Goal: Obtain resource: Obtain resource

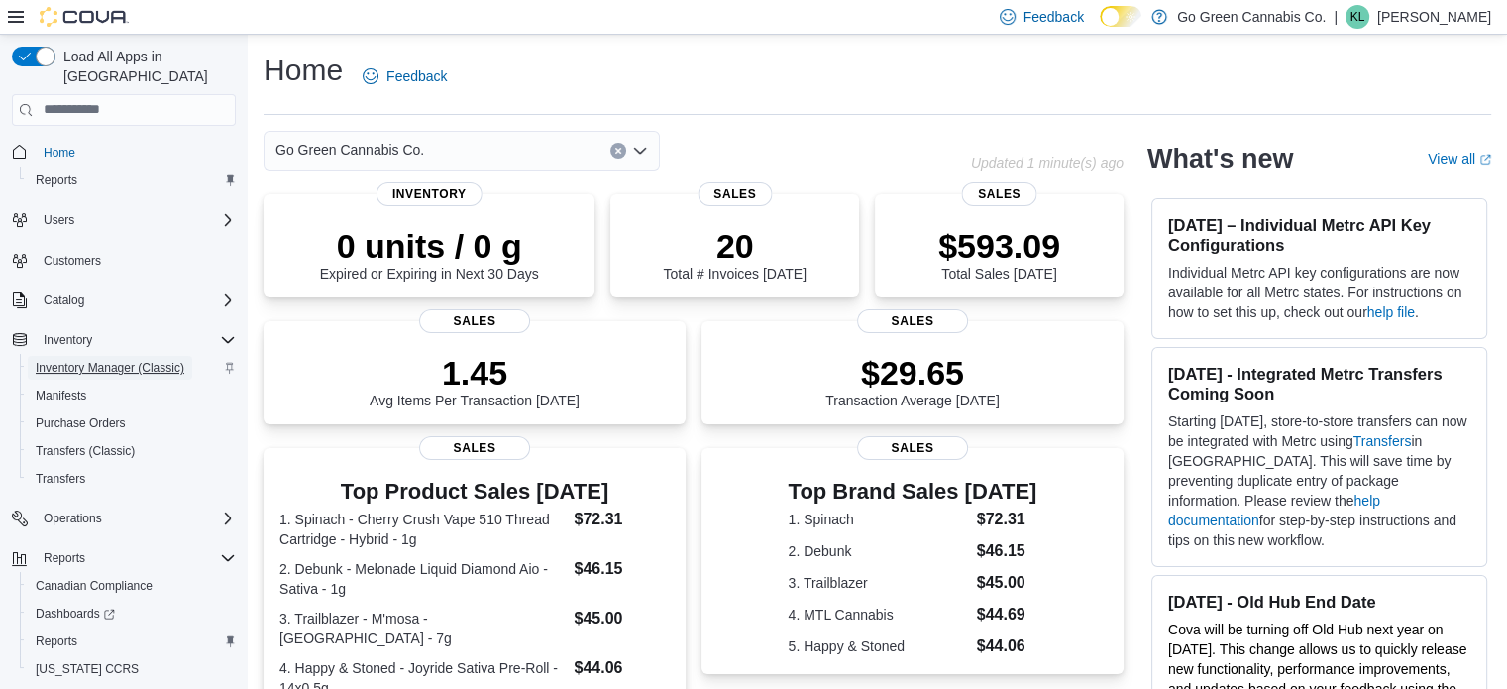
click at [94, 360] on span "Inventory Manager (Classic)" at bounding box center [110, 368] width 149 height 16
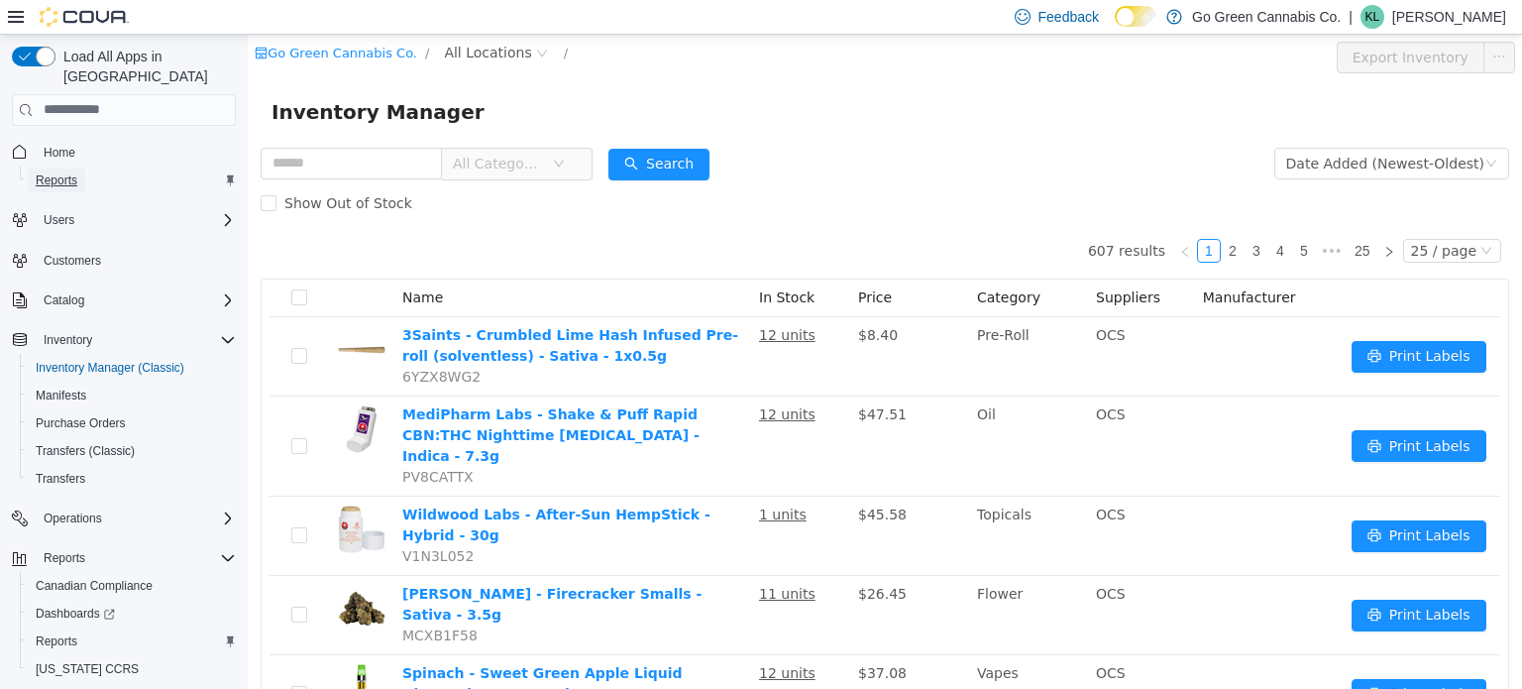
click at [67, 172] on span "Reports" at bounding box center [57, 180] width 42 height 16
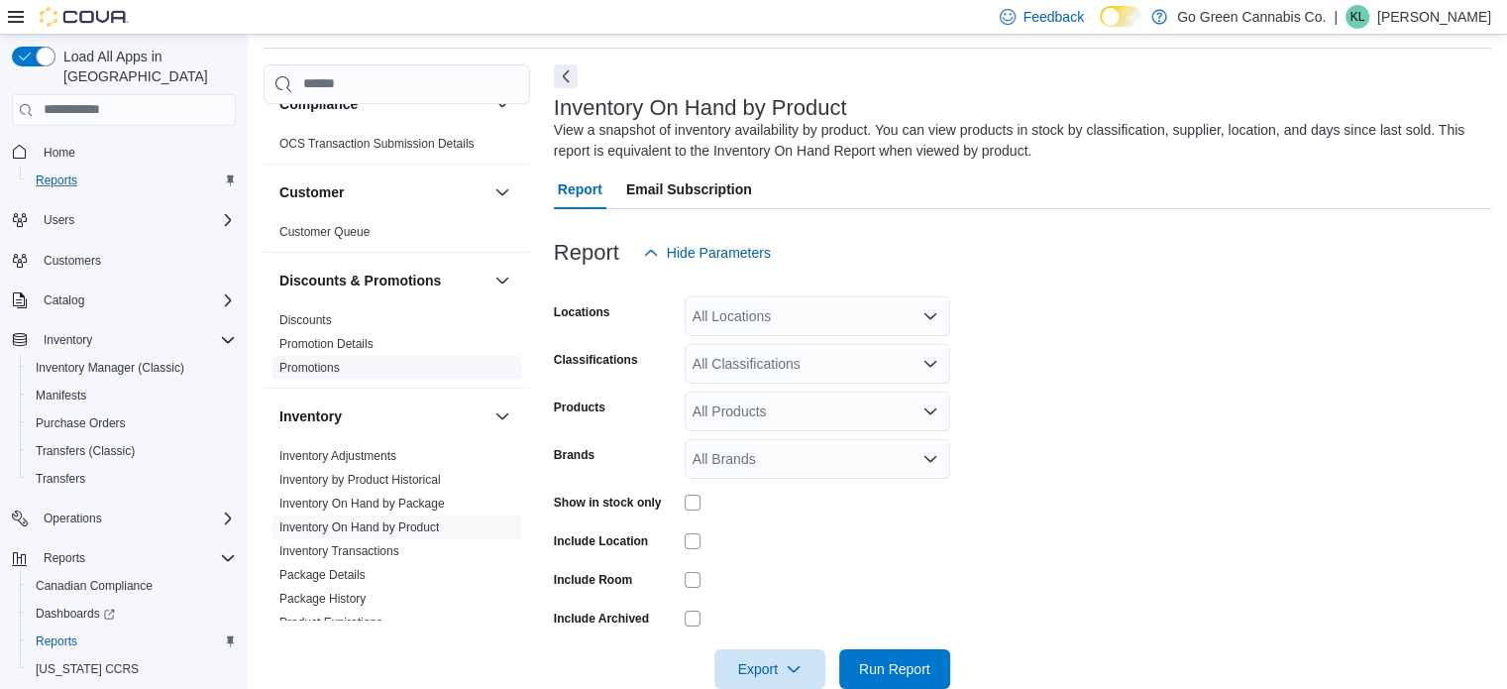
scroll to position [198, 0]
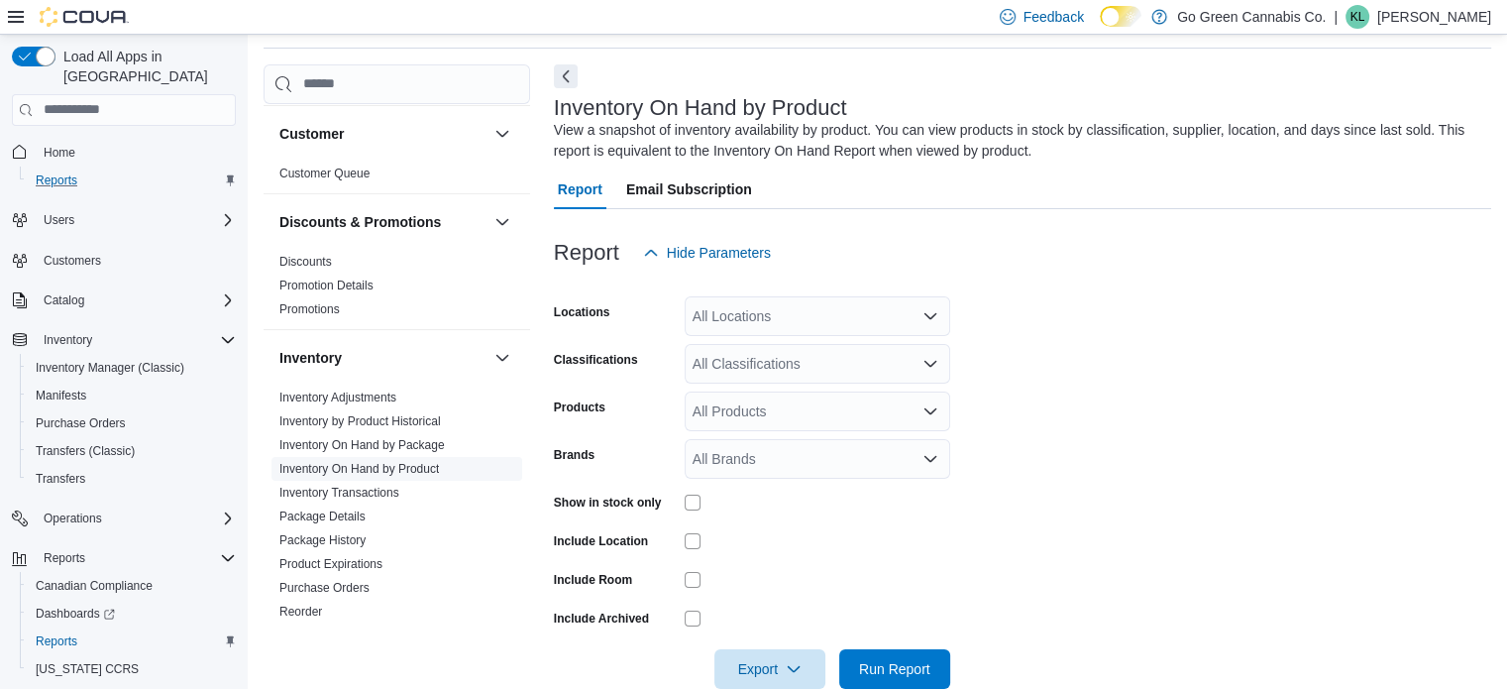
click at [369, 467] on link "Inventory On Hand by Product" at bounding box center [359, 469] width 160 height 14
click at [820, 362] on div "All Classifications" at bounding box center [818, 364] width 266 height 40
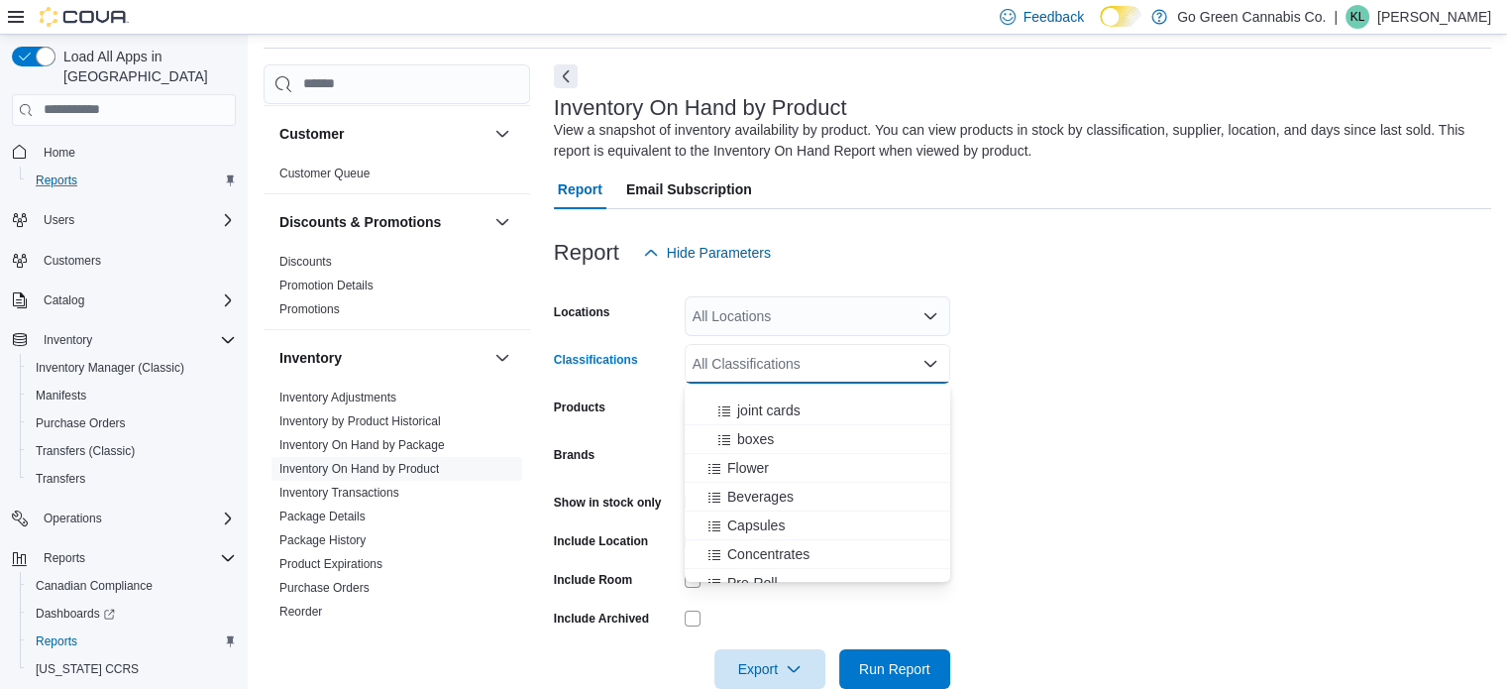
scroll to position [694, 0]
click at [743, 415] on span "Flower" at bounding box center [748, 422] width 42 height 20
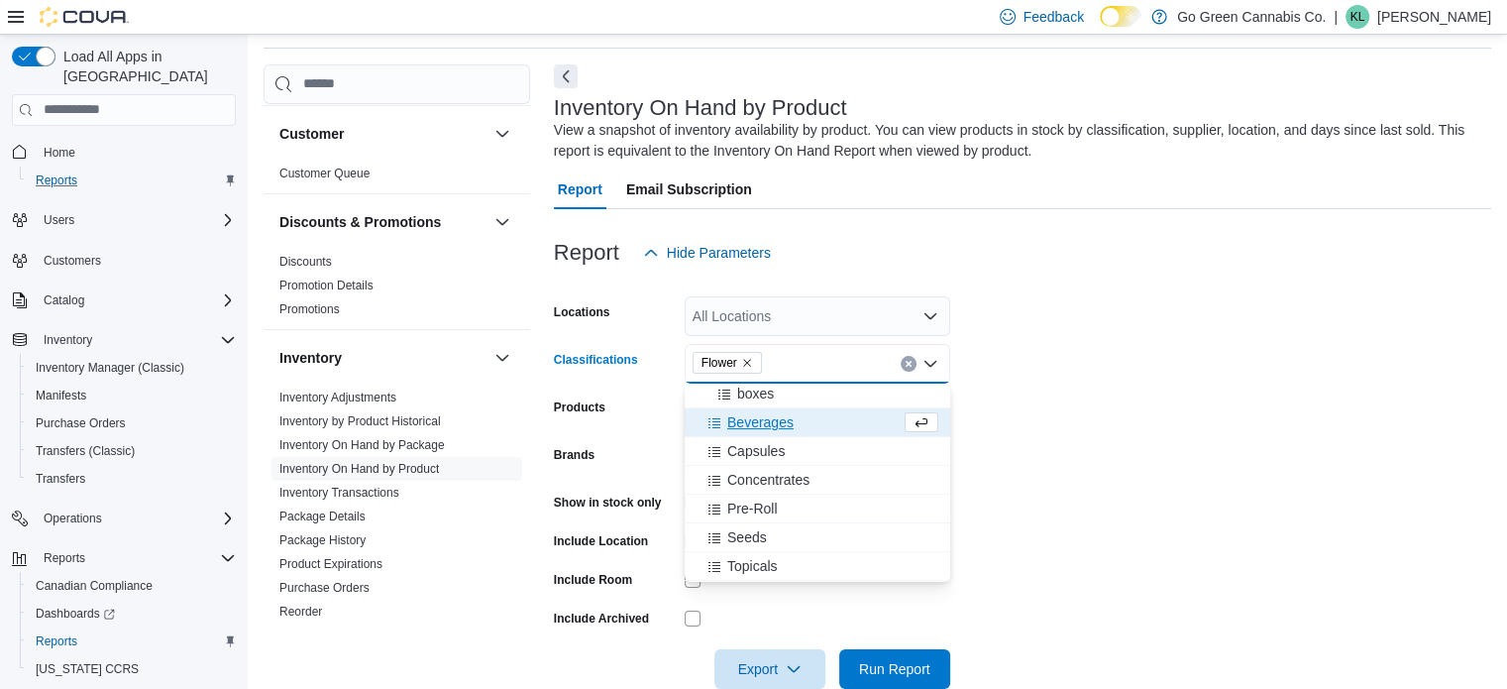
click at [743, 418] on span "Beverages" at bounding box center [760, 422] width 66 height 20
click at [741, 447] on span "Concentrates" at bounding box center [768, 451] width 82 height 20
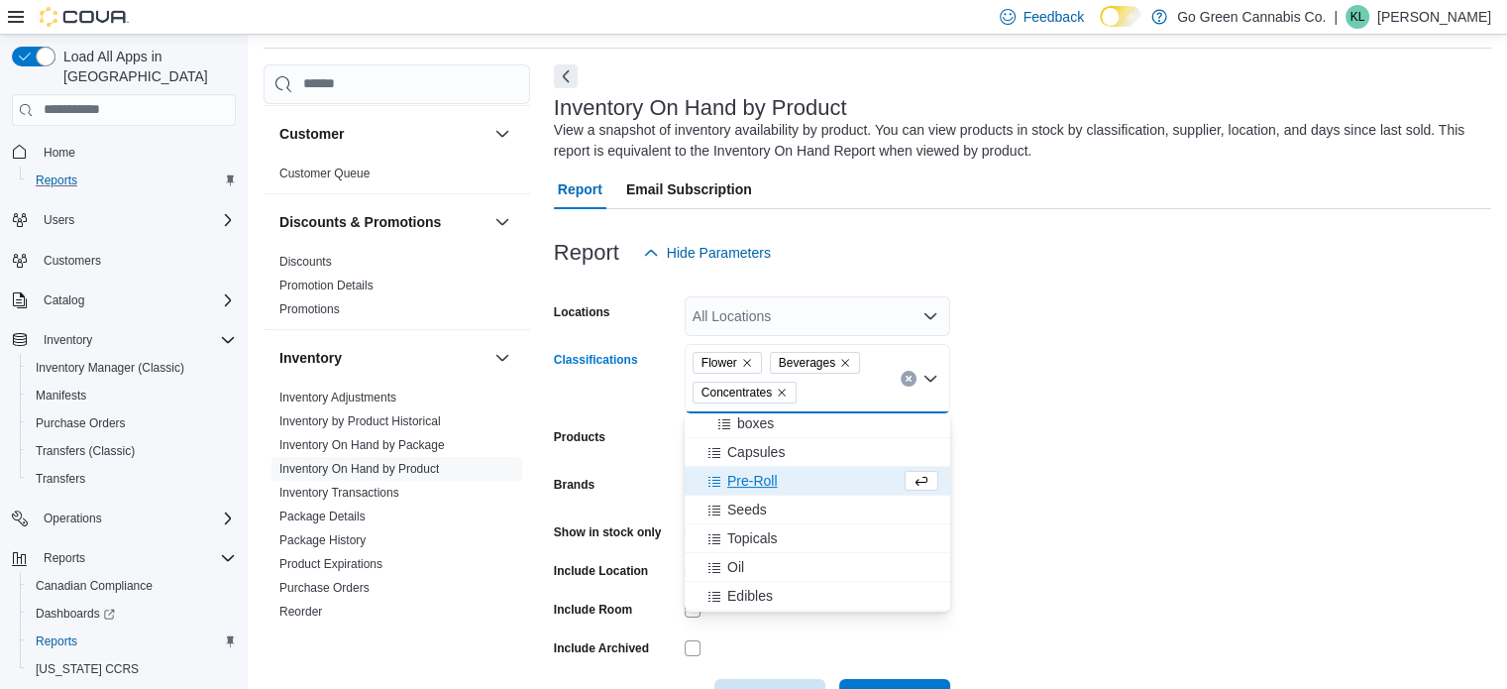
click at [741, 479] on span "Pre-Roll" at bounding box center [752, 481] width 51 height 20
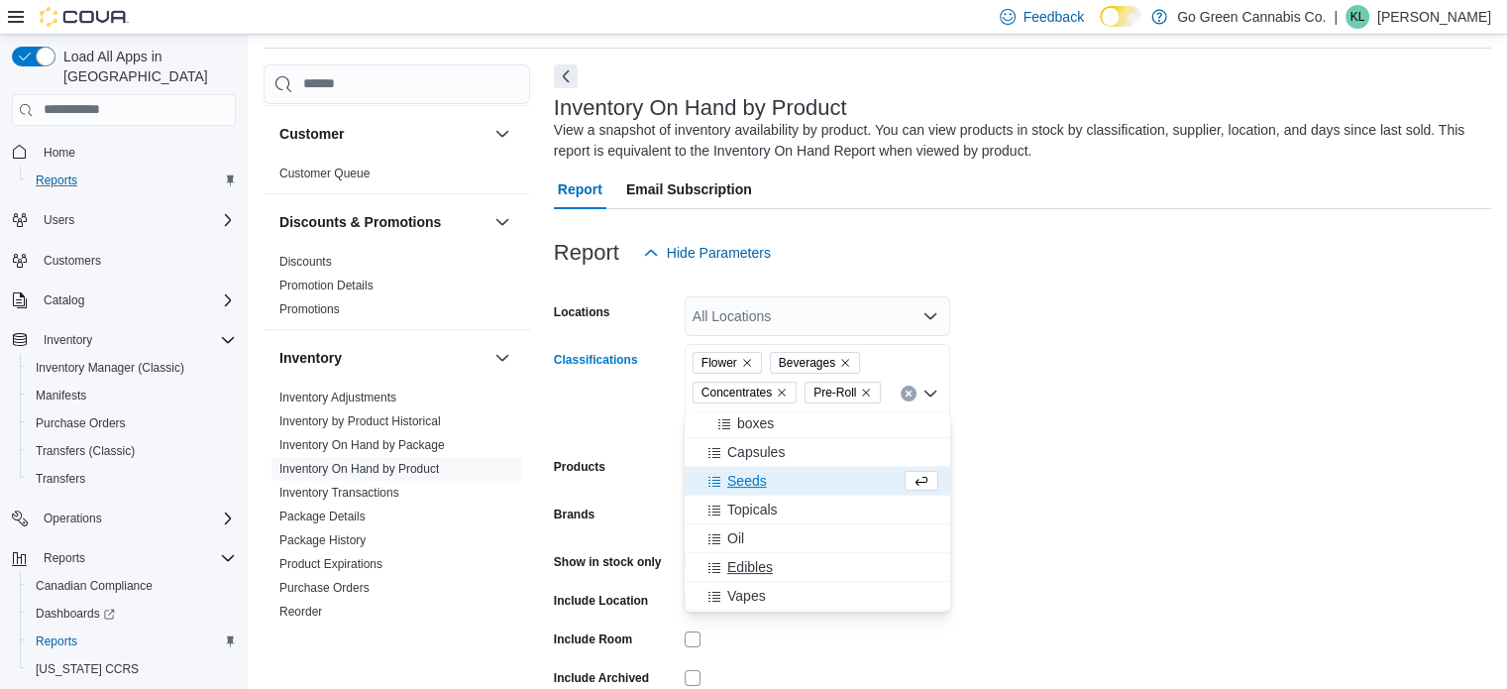
click at [751, 561] on span "Edibles" at bounding box center [750, 567] width 46 height 20
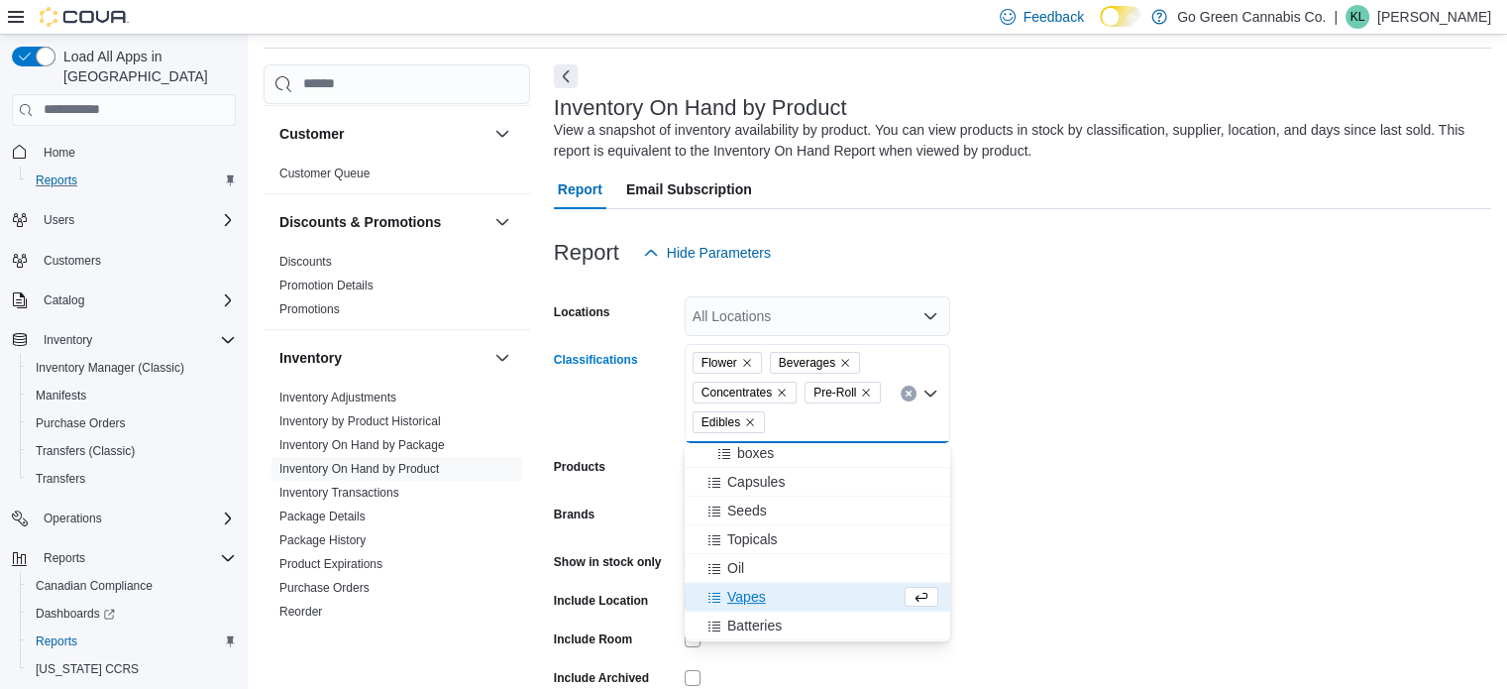
click at [749, 589] on span "Vapes" at bounding box center [746, 597] width 39 height 20
click at [1028, 487] on form "Locations All Locations Classifications Flower Beverages Concentrates Pre-Roll …" at bounding box center [1022, 511] width 937 height 476
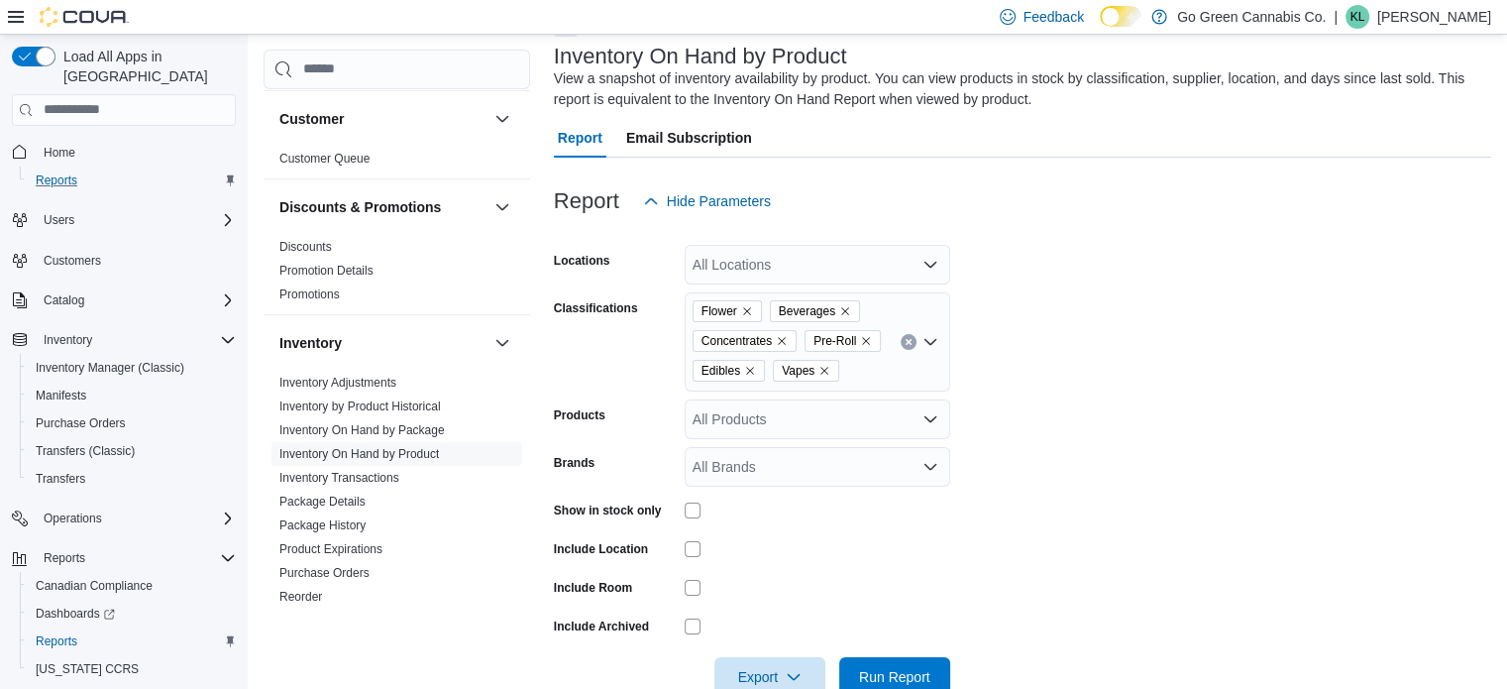
scroll to position [164, 0]
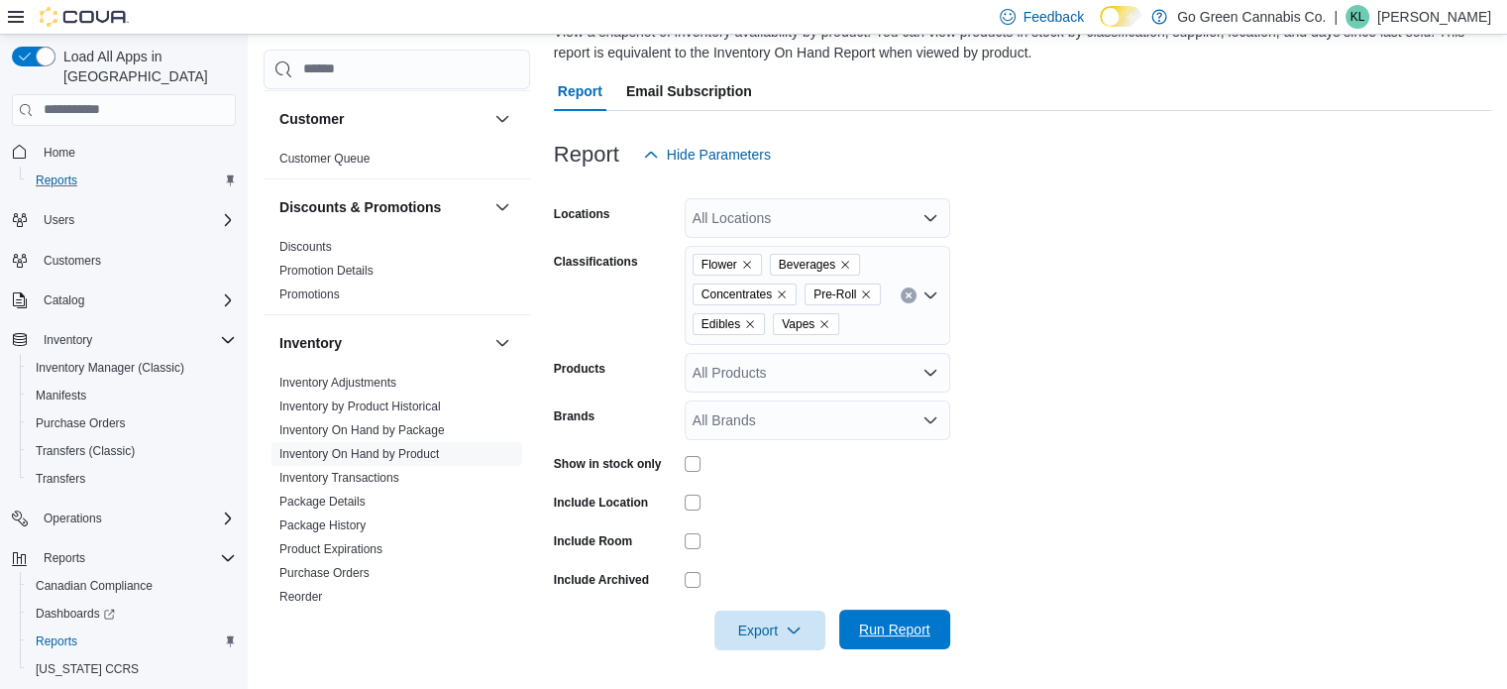
click at [884, 624] on span "Run Report" at bounding box center [894, 629] width 71 height 20
click at [788, 632] on icon "button" at bounding box center [794, 629] width 16 height 16
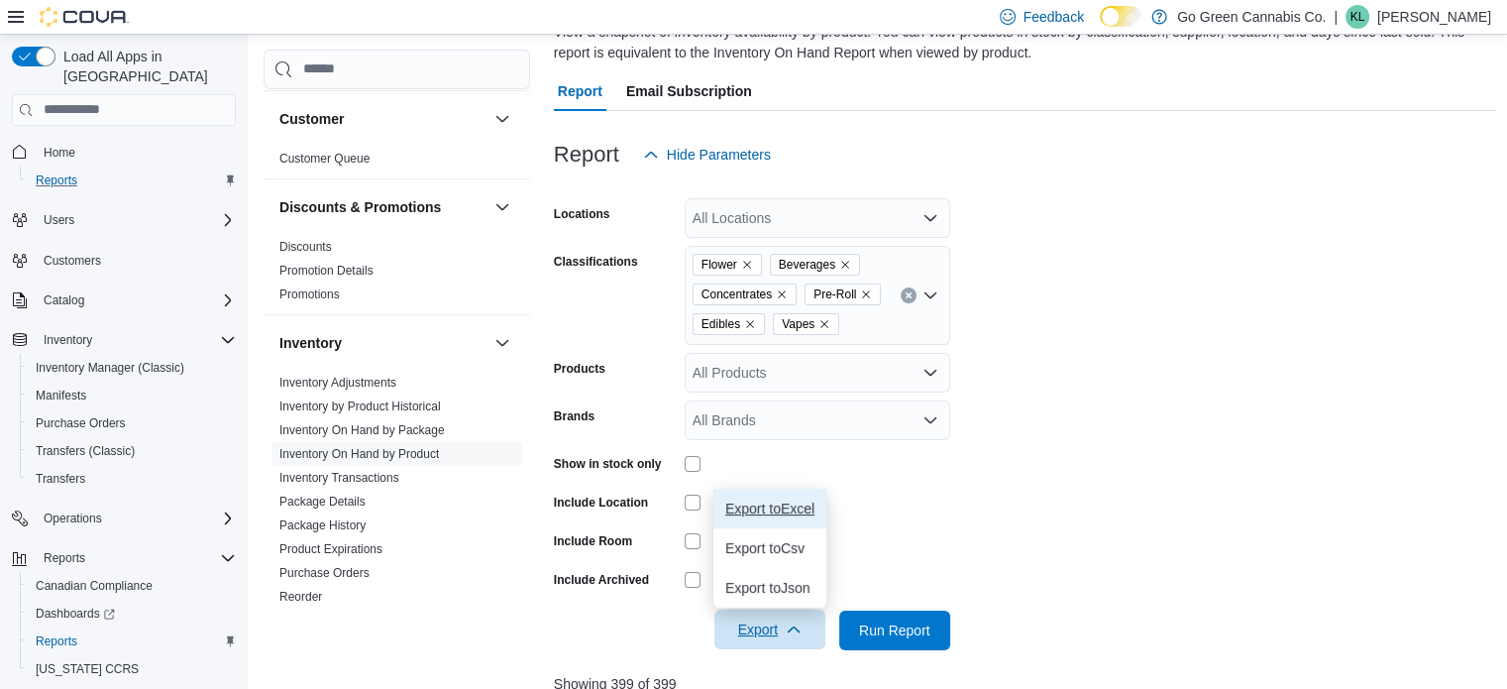
click at [752, 505] on span "Export to Excel" at bounding box center [769, 508] width 89 height 16
